Goal: Find specific page/section: Find specific page/section

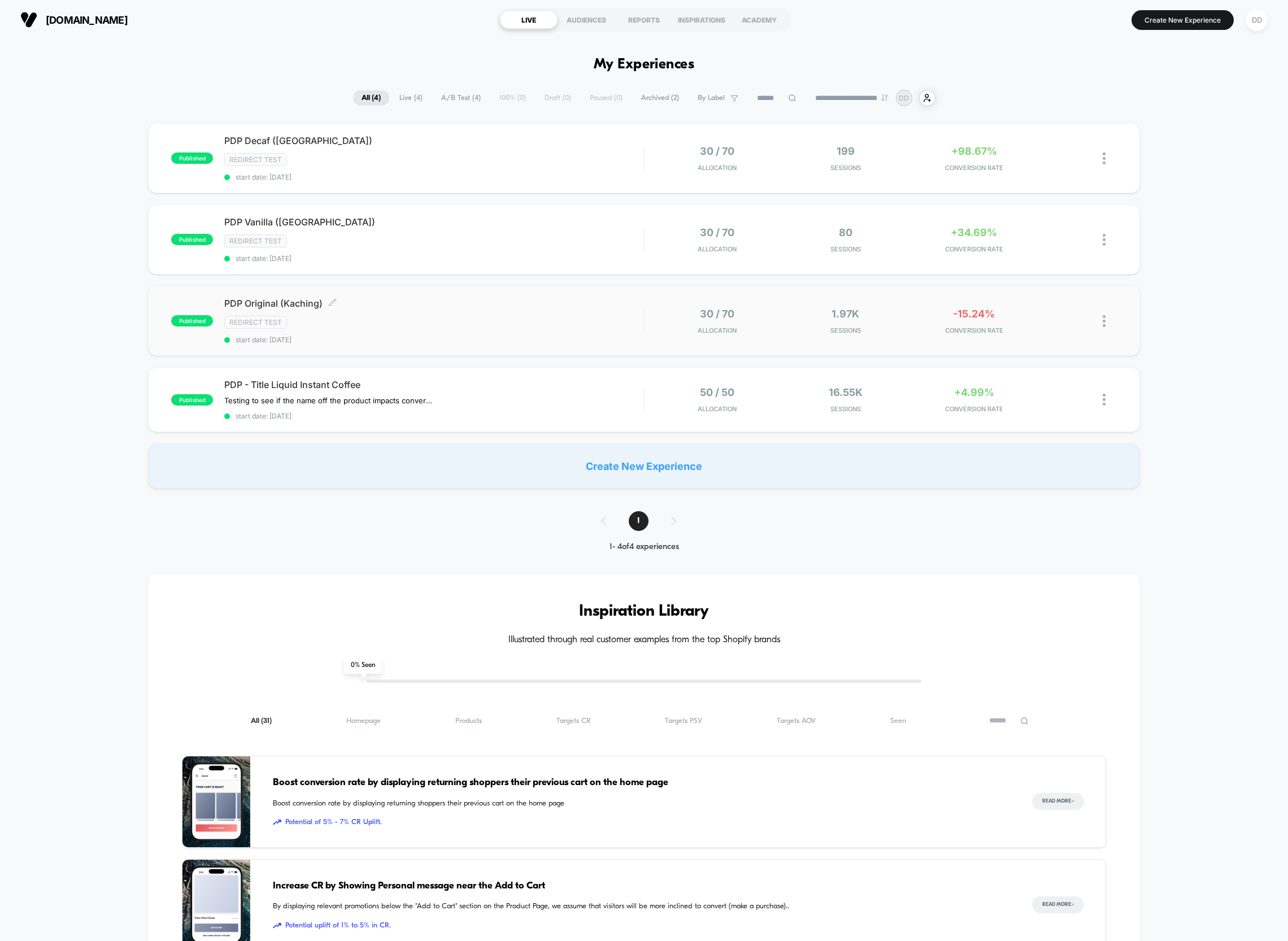
click at [437, 306] on span "PDP Original (Kaching) Click to edit experience details" at bounding box center [433, 303] width 419 height 11
